Goal: Share content

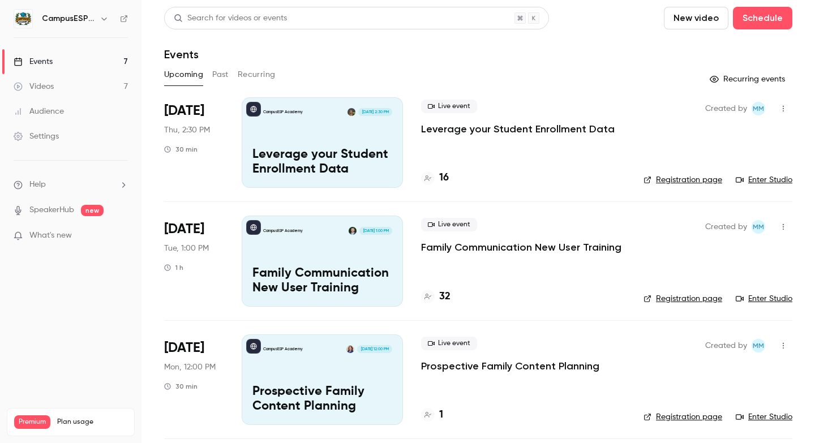
click at [219, 70] on button "Past" at bounding box center [220, 75] width 16 height 18
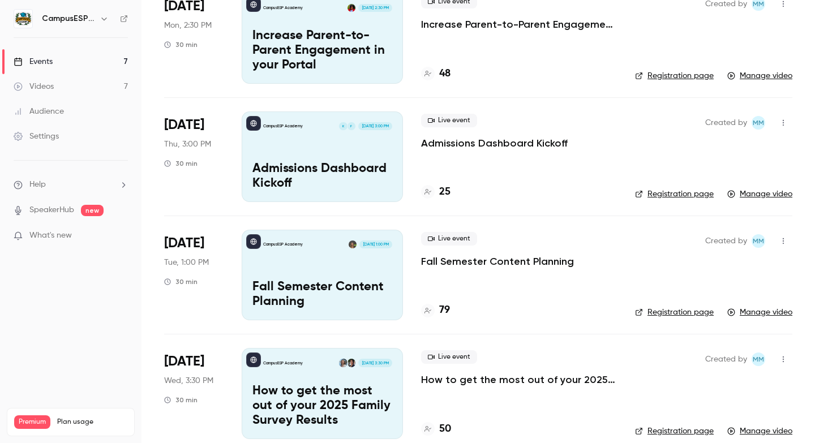
scroll to position [234, 0]
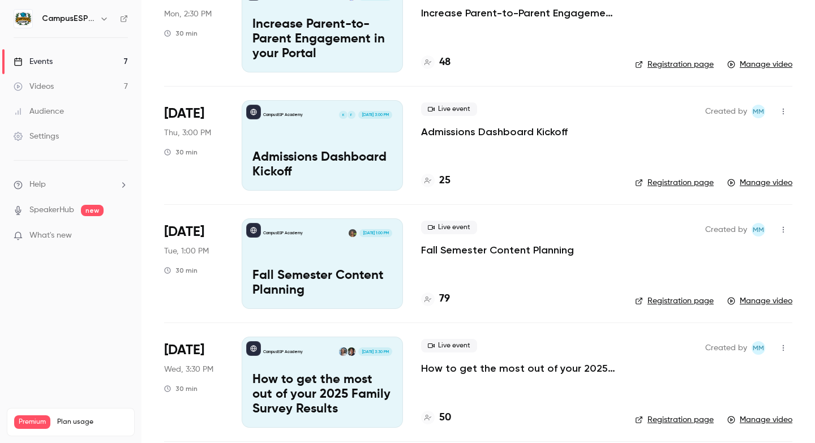
click at [342, 274] on p "Fall Semester Content Planning" at bounding box center [322, 283] width 140 height 29
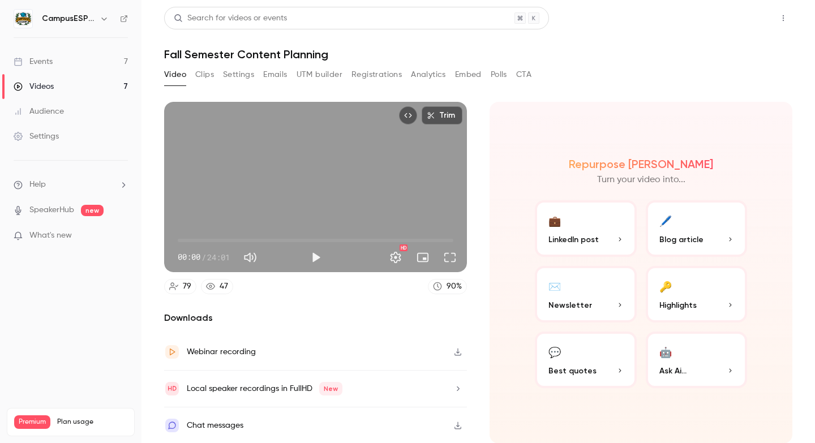
click at [751, 19] on button "Share" at bounding box center [743, 18] width 45 height 23
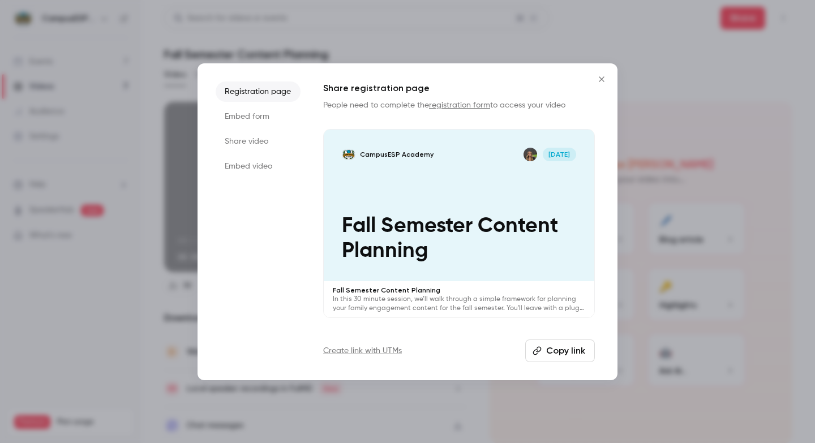
click at [555, 348] on button "Copy link" at bounding box center [560, 351] width 70 height 23
click at [602, 81] on icon "Close" at bounding box center [602, 79] width 14 height 9
